Goal: Use online tool/utility

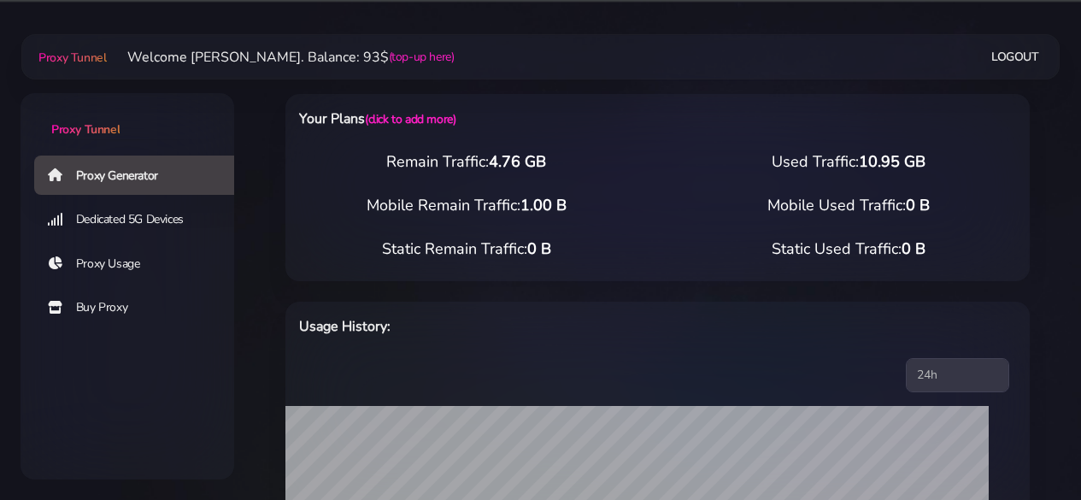
select select "VN"
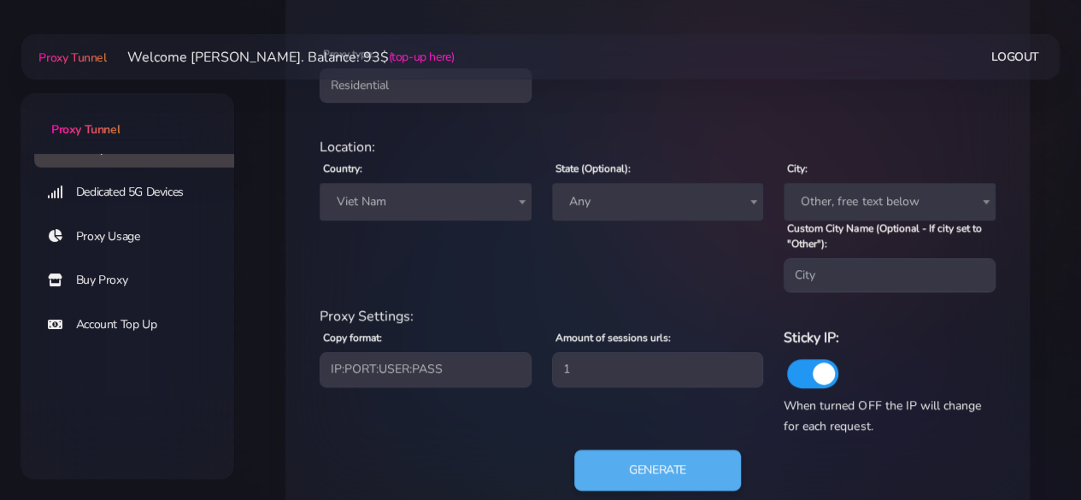
scroll to position [684, 0]
click at [459, 207] on span "Viet Nam" at bounding box center [425, 201] width 191 height 24
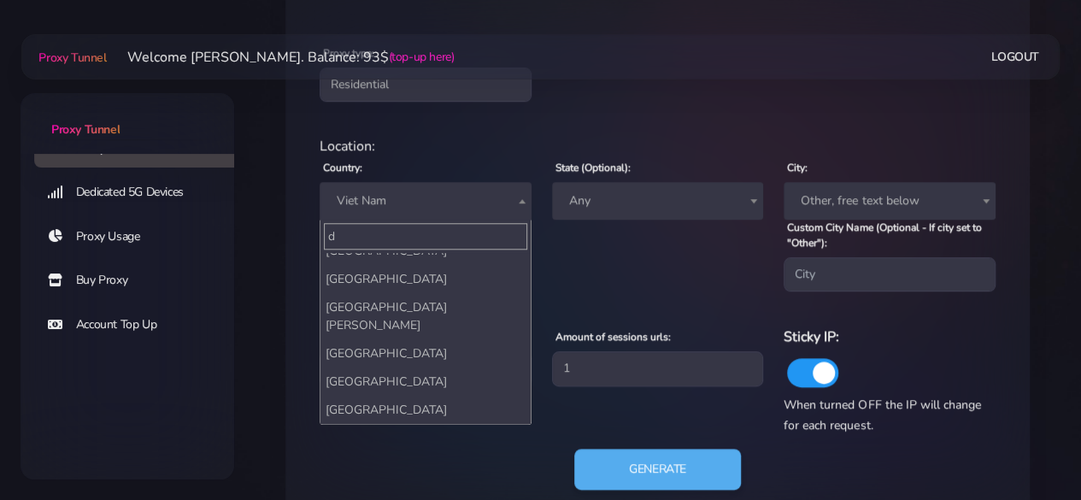
scroll to position [0, 0]
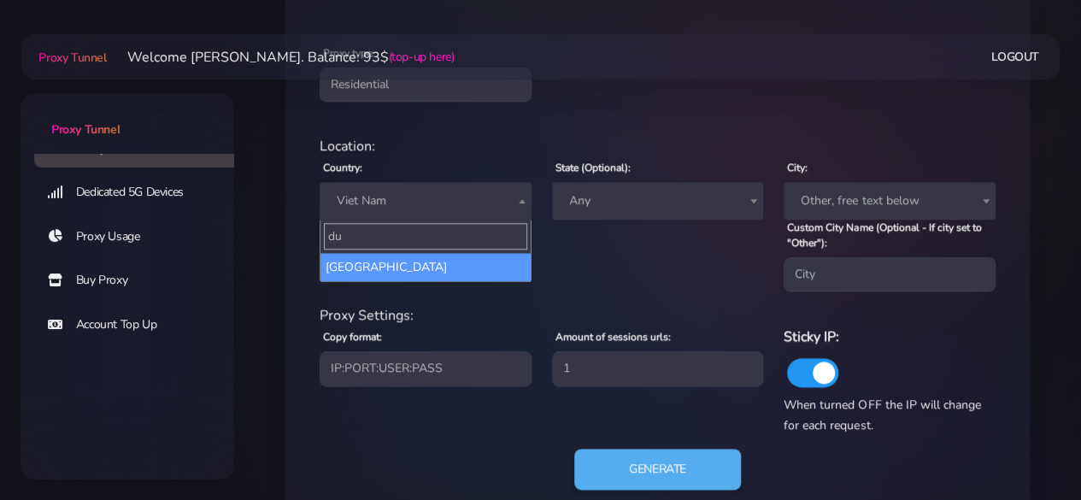
type input "d"
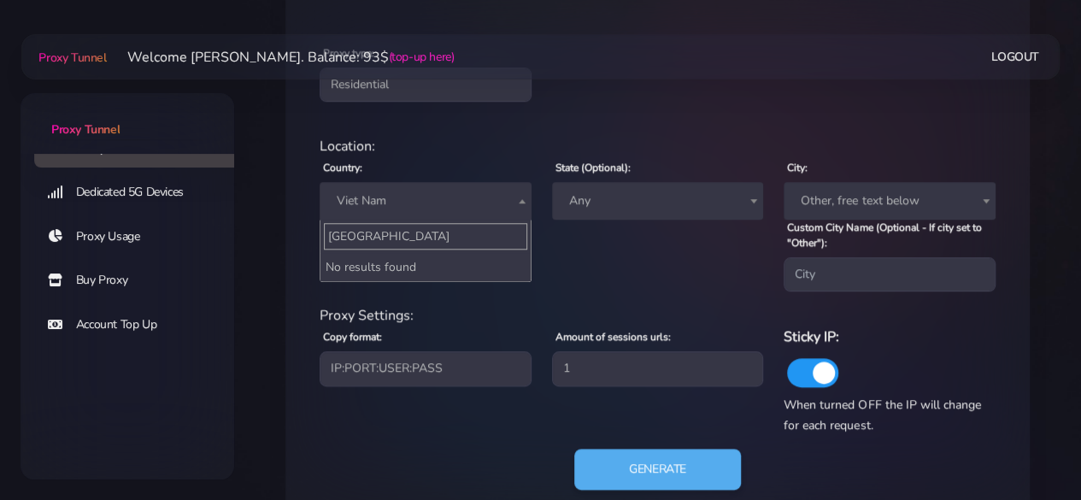
type input "[GEOGRAPHIC_DATA]"
click at [480, 203] on span "Viet Nam" at bounding box center [425, 201] width 191 height 24
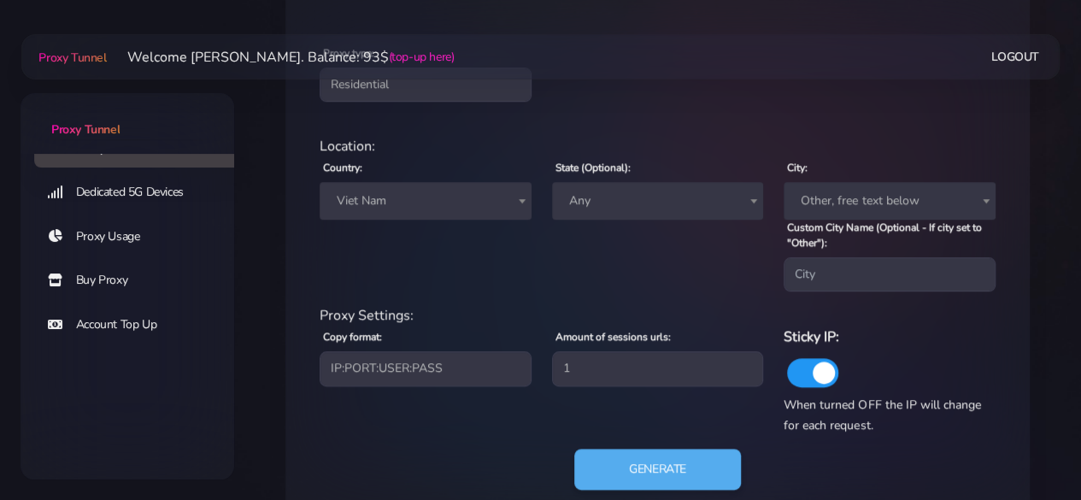
click at [422, 199] on span "Viet Nam" at bounding box center [425, 201] width 191 height 24
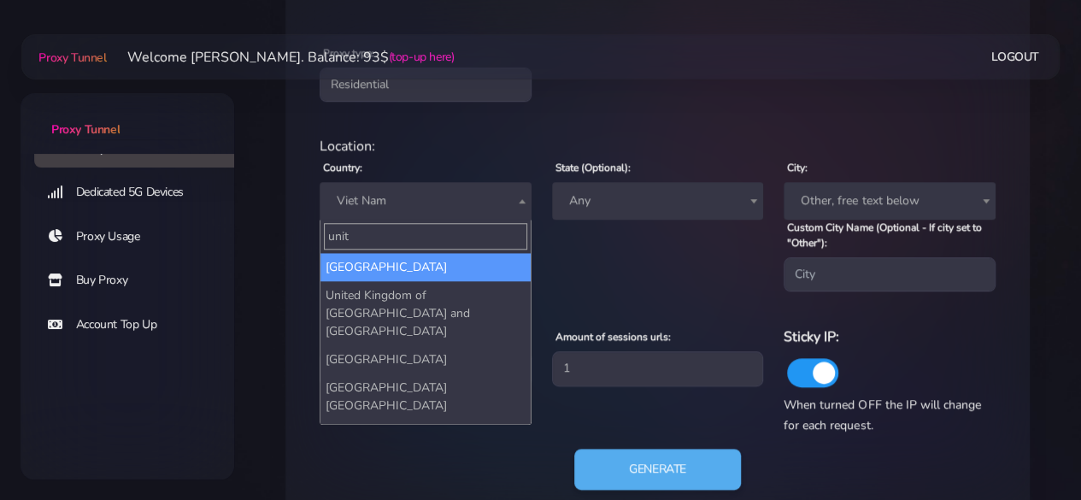
type input "unit"
select select "AE"
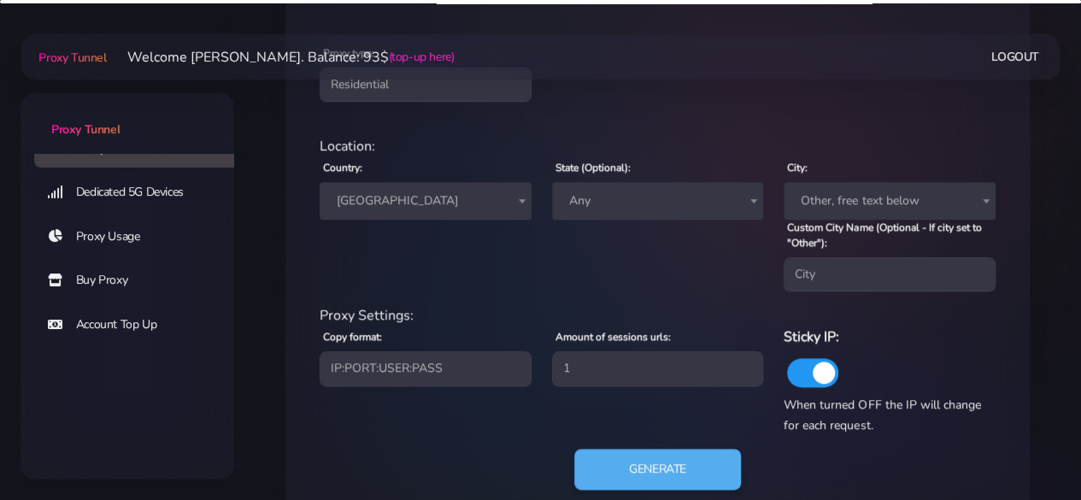
click at [639, 207] on span "Any" at bounding box center [657, 201] width 191 height 24
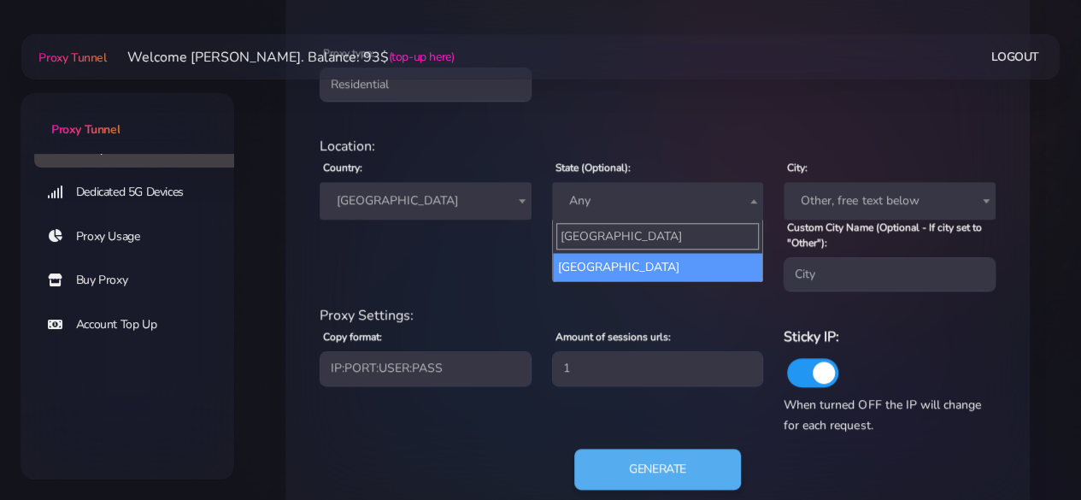
type input "[GEOGRAPHIC_DATA]"
select select "[GEOGRAPHIC_DATA]"
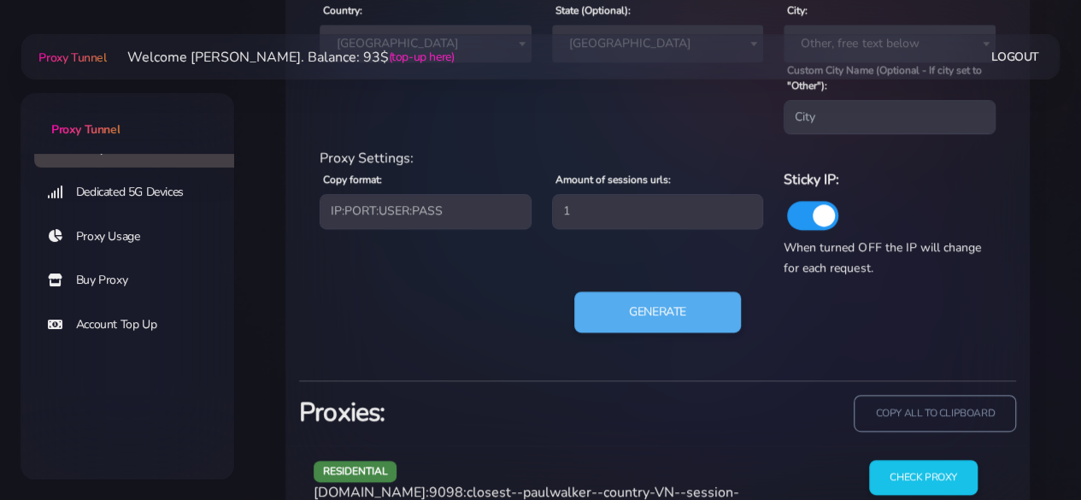
scroll to position [855, 0]
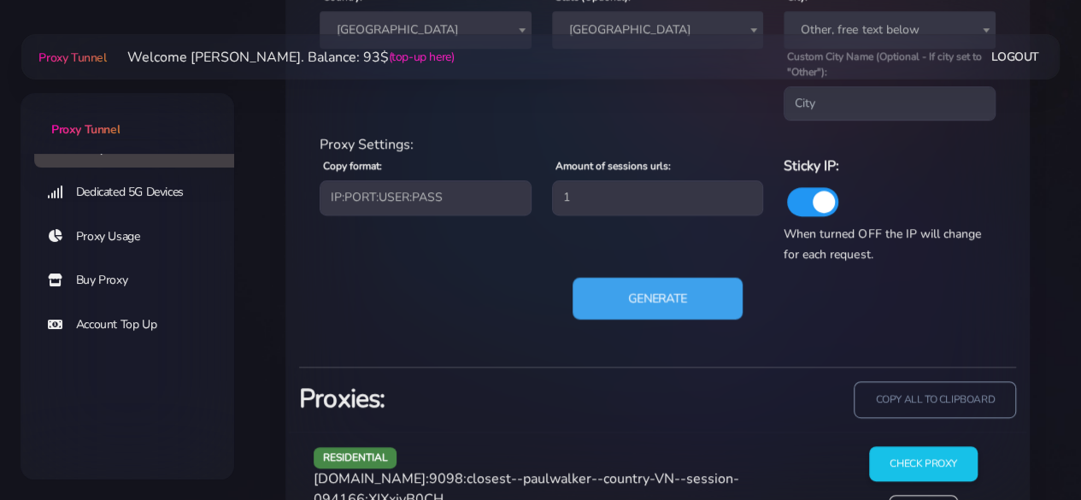
click at [666, 307] on button "Generate" at bounding box center [658, 299] width 170 height 42
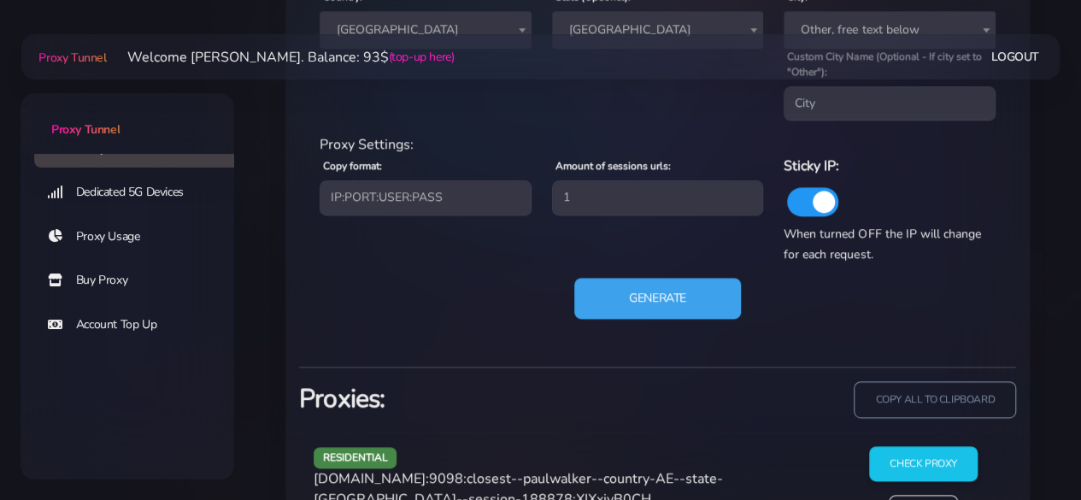
scroll to position [933, 0]
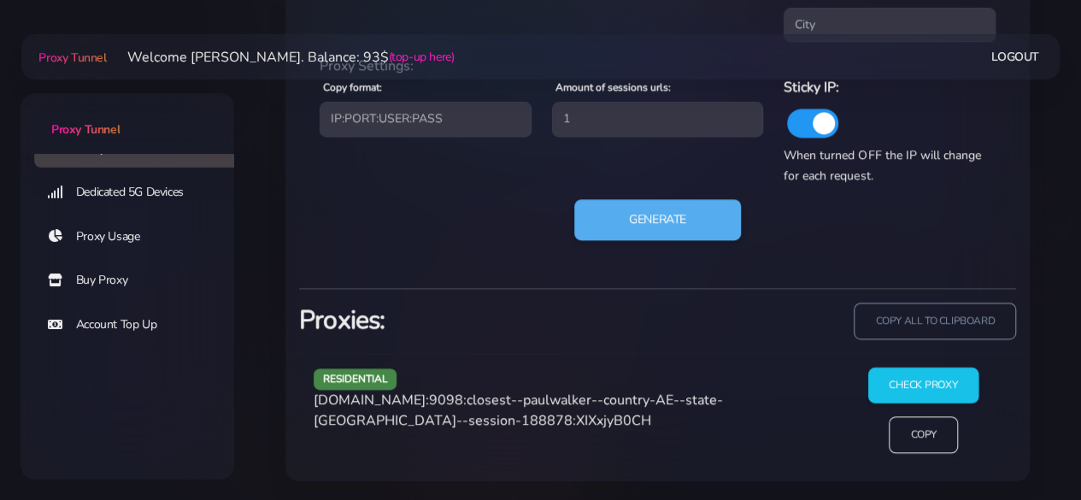
click at [906, 386] on input "Check Proxy" at bounding box center [924, 386] width 110 height 36
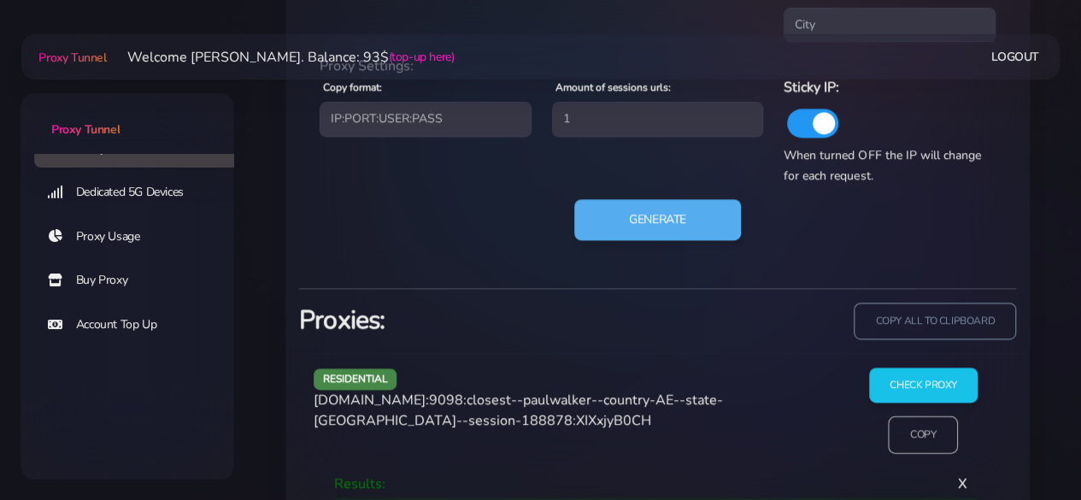
click at [924, 437] on input "Copy" at bounding box center [924, 435] width 70 height 38
